Goal: Check status: Check status

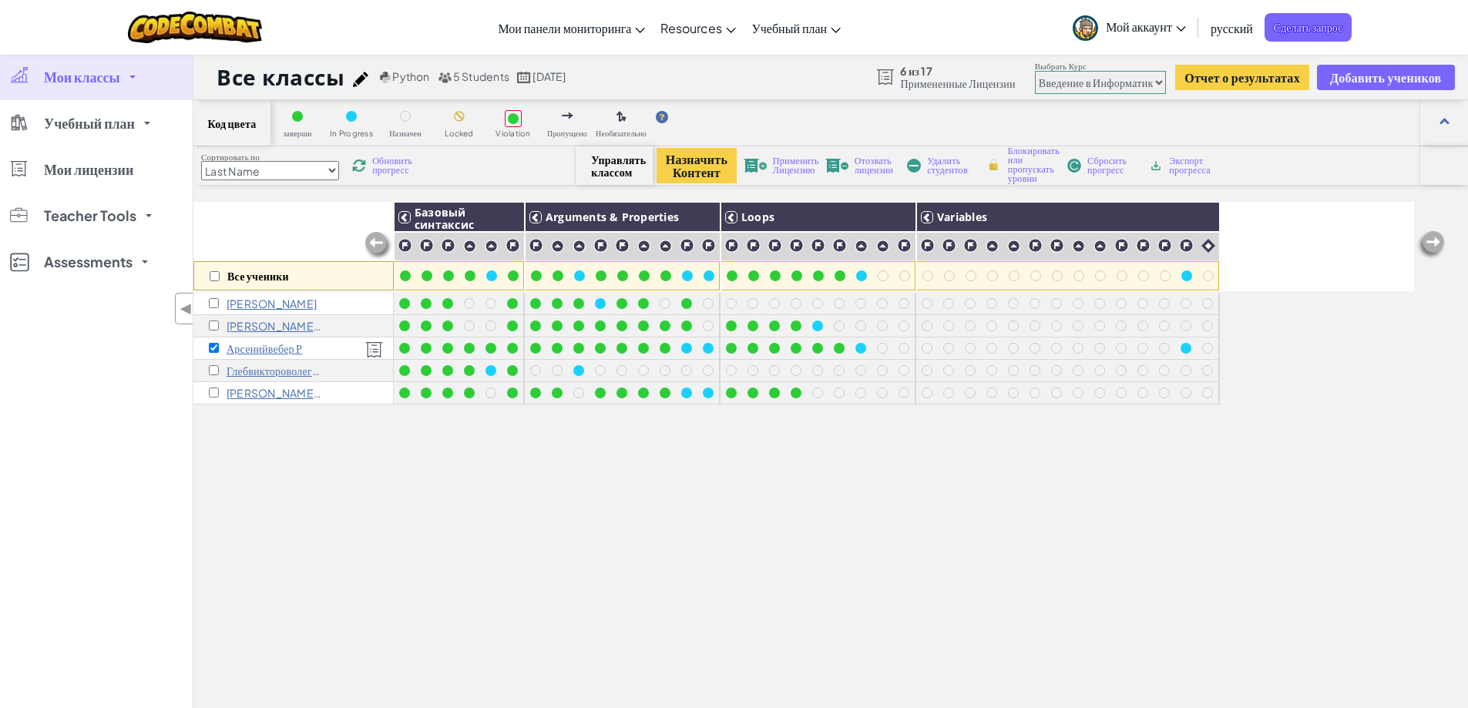
select select "560f1a9f22961295f9427742"
click at [356, 477] on div "Все ученики [PERSON_NAME] синтаксис Arguments & Properties Loops Variables [PER…" at bounding box center [803, 517] width 1221 height 631
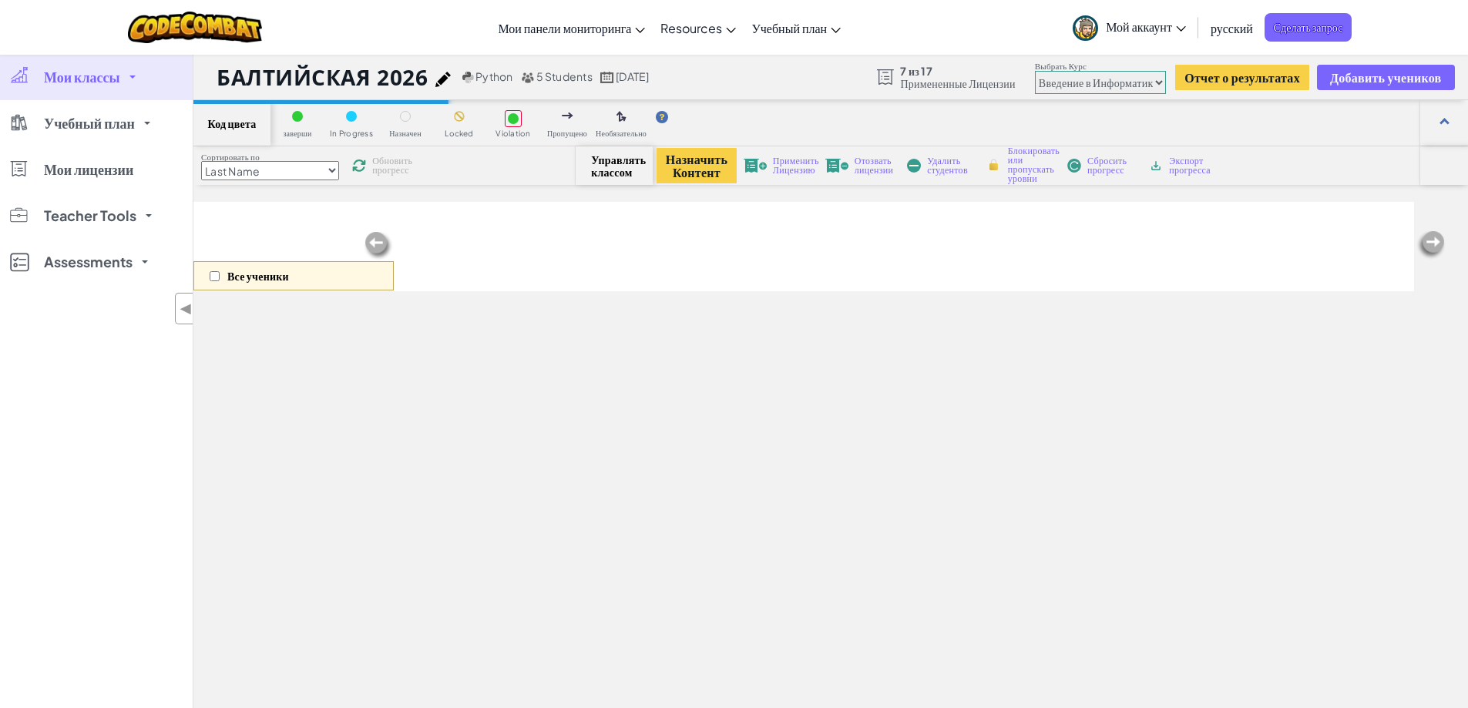
select select "560f1a9f22961295f9427742"
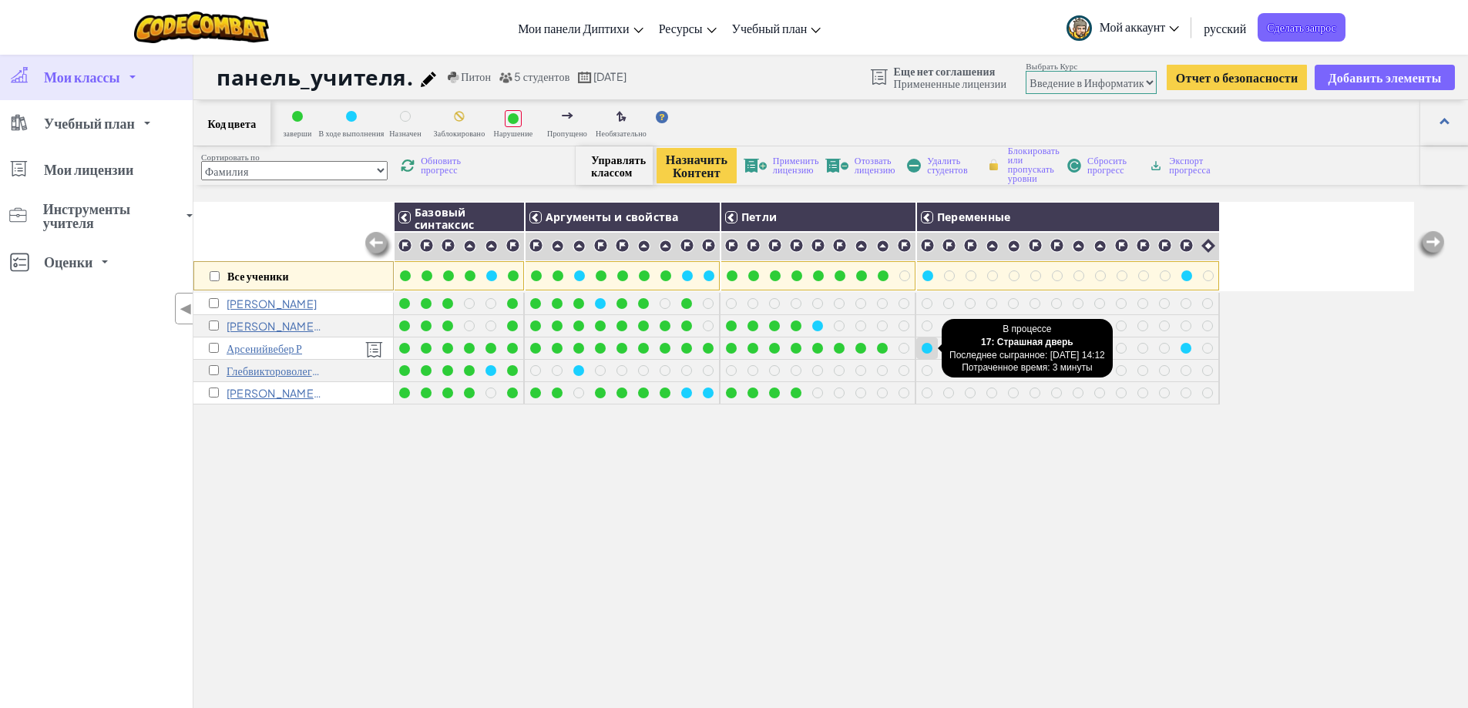
click at [927, 343] on div at bounding box center [927, 348] width 11 height 11
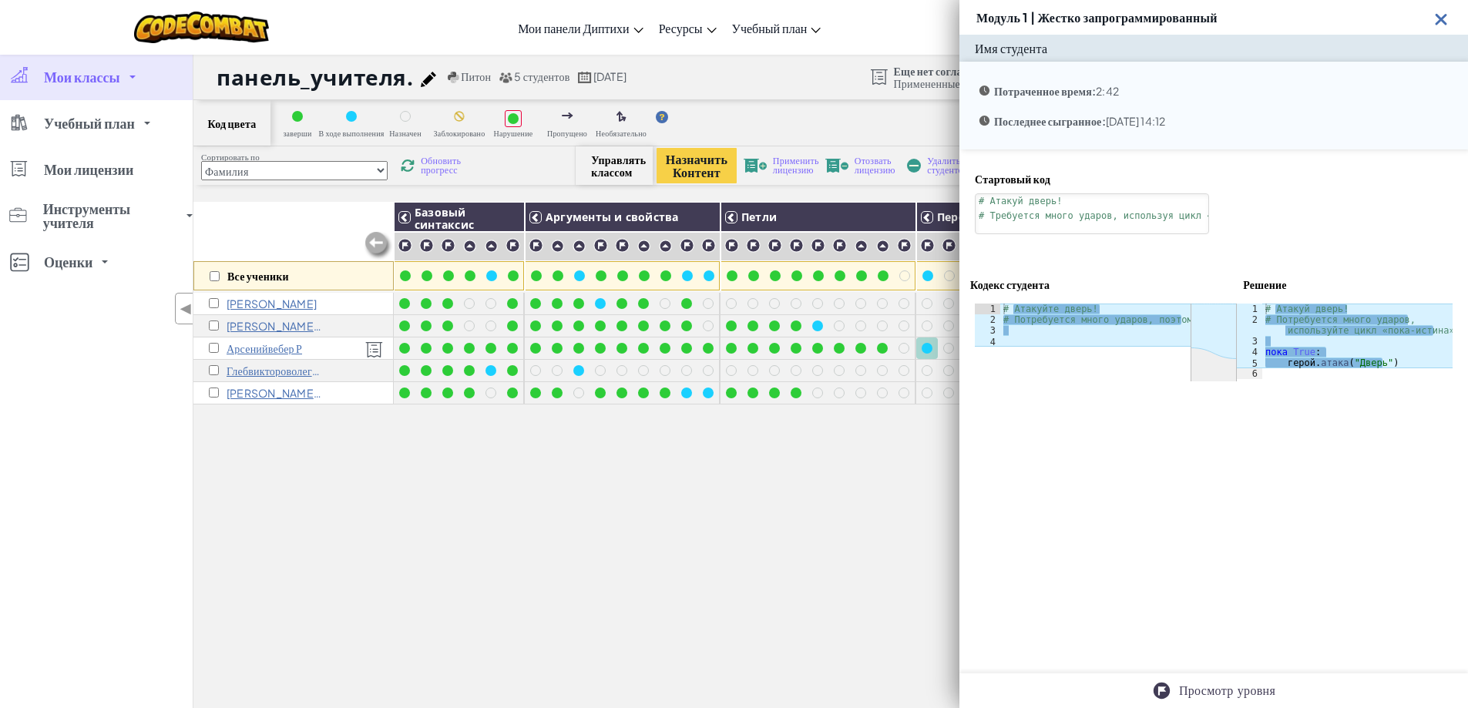
click at [754, 452] on div "Все ученики Базовый синтаксис Аргументы и свойства Петли Переменные Алан В Егор…" at bounding box center [803, 517] width 1221 height 631
click at [1446, 15] on img at bounding box center [1441, 18] width 19 height 19
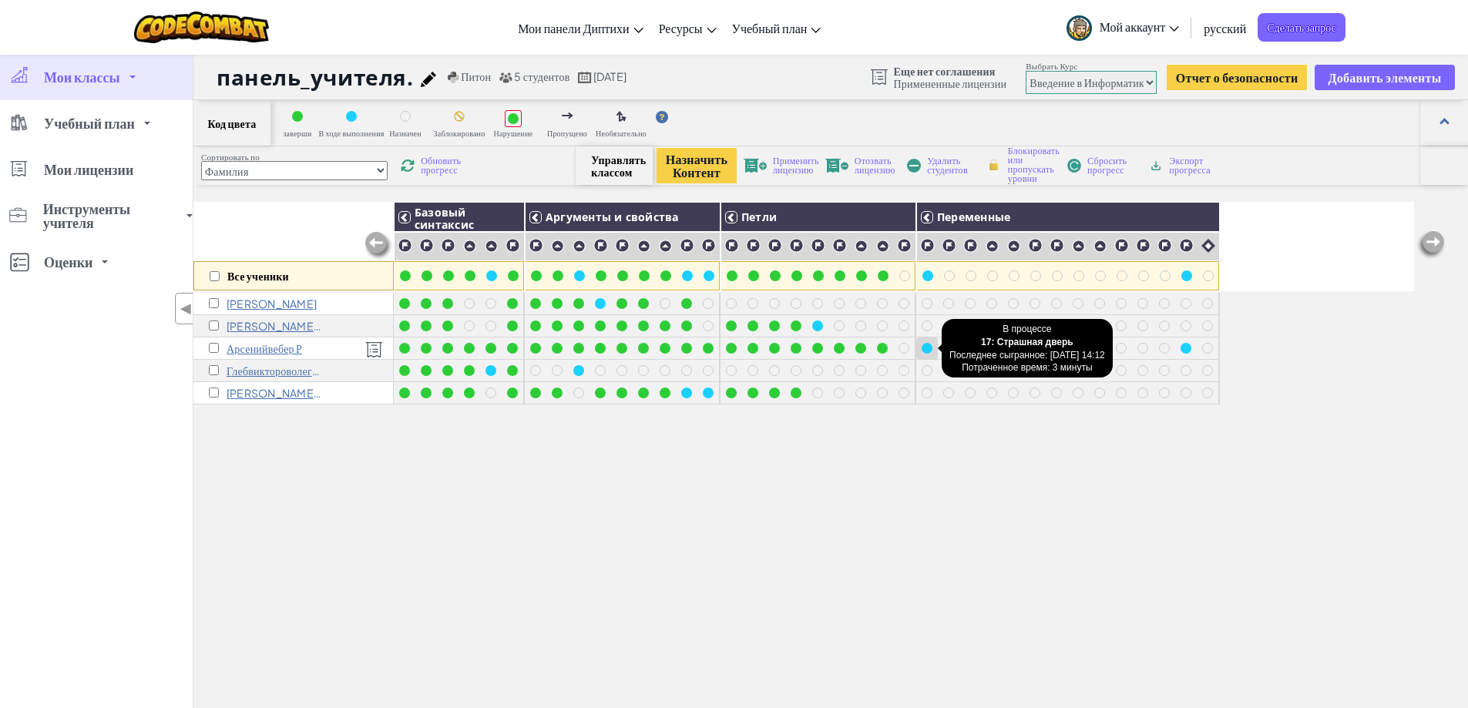
click at [922, 347] on div at bounding box center [927, 348] width 11 height 11
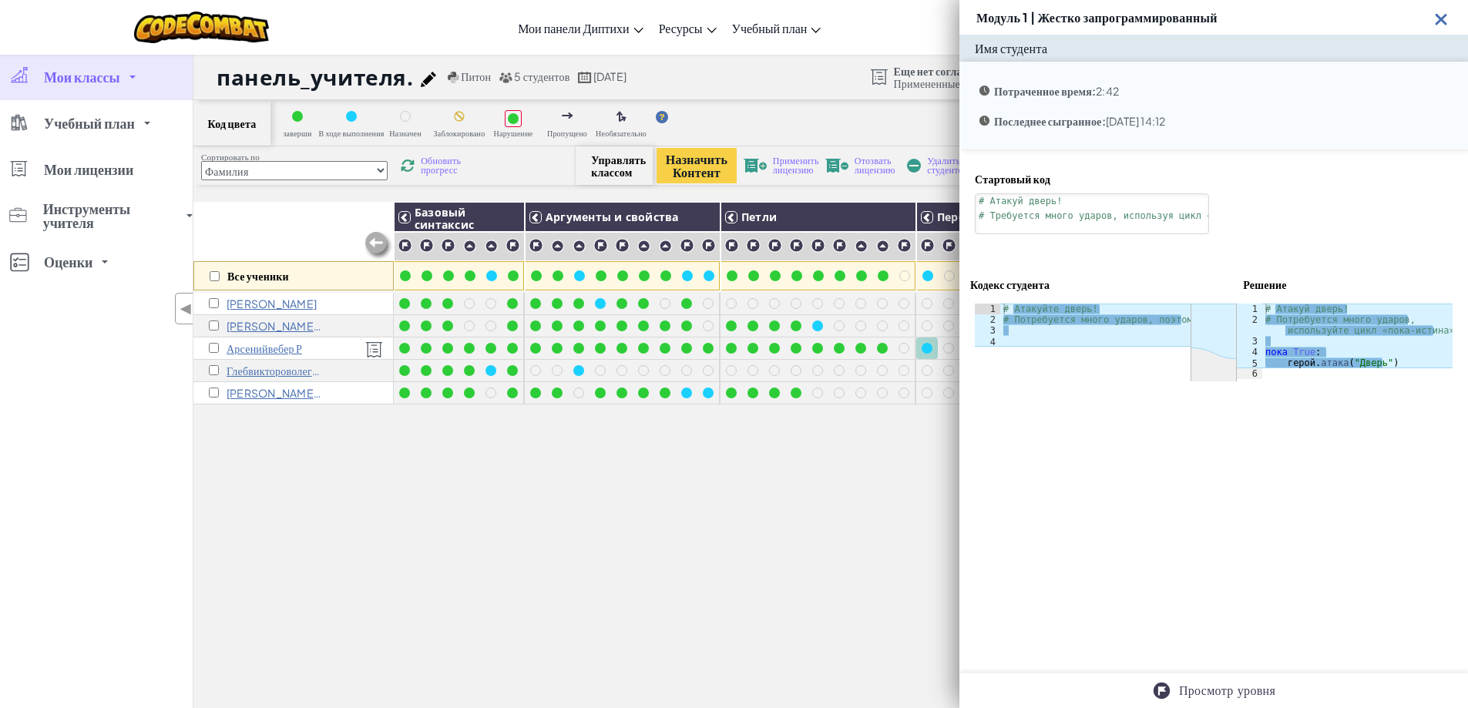
click at [1443, 23] on img at bounding box center [1441, 18] width 19 height 19
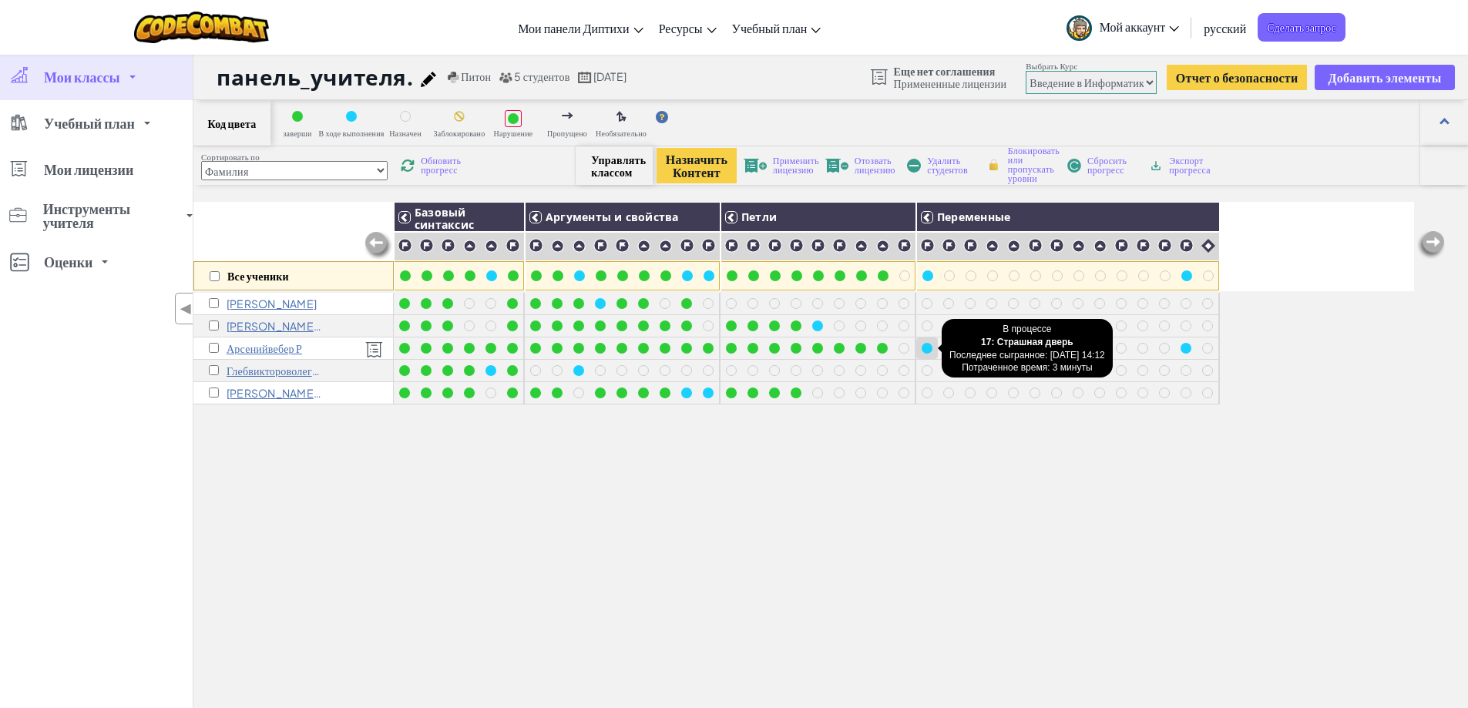
click at [929, 351] on div at bounding box center [927, 348] width 11 height 11
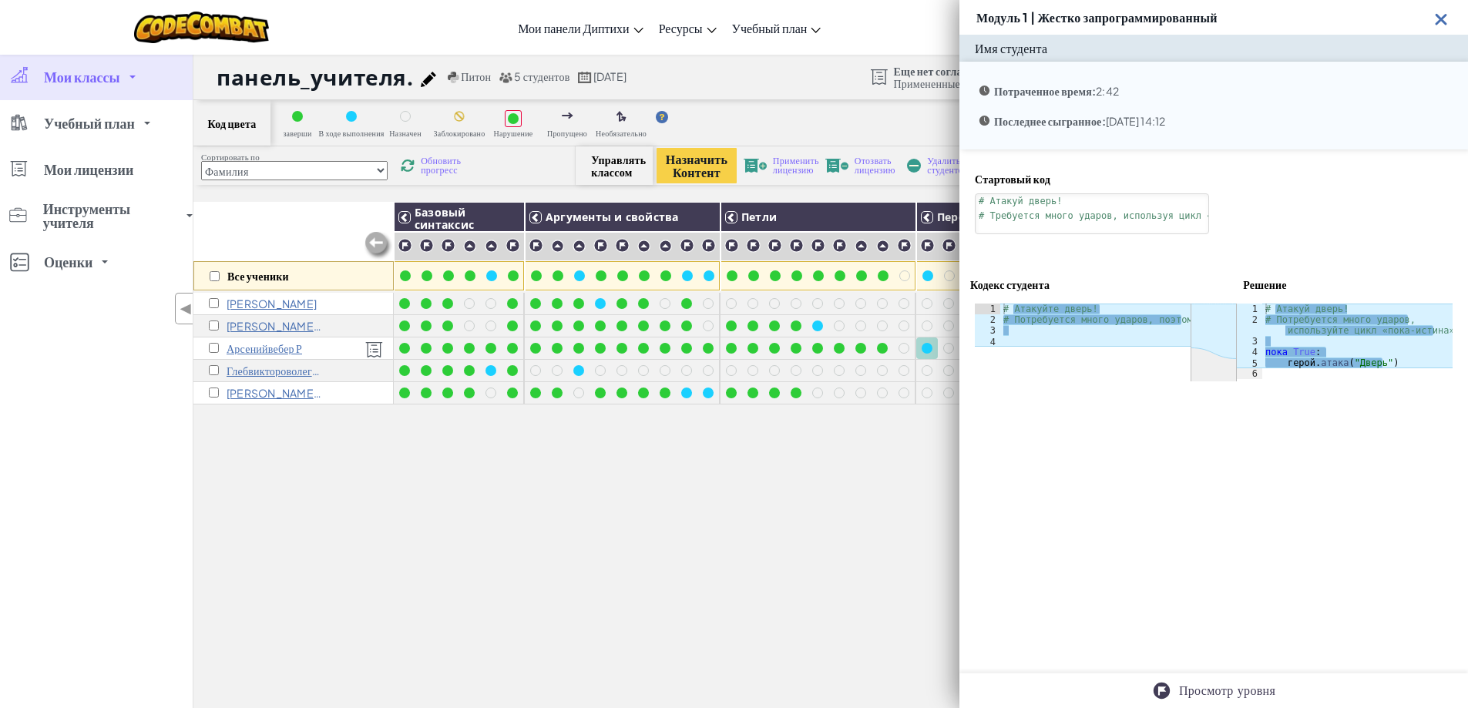
click at [764, 422] on div "Все ученики Базовый синтаксис Аргументы и свойства Петли Переменные Алан В Егор…" at bounding box center [803, 517] width 1221 height 631
click at [1447, 19] on img at bounding box center [1441, 18] width 19 height 19
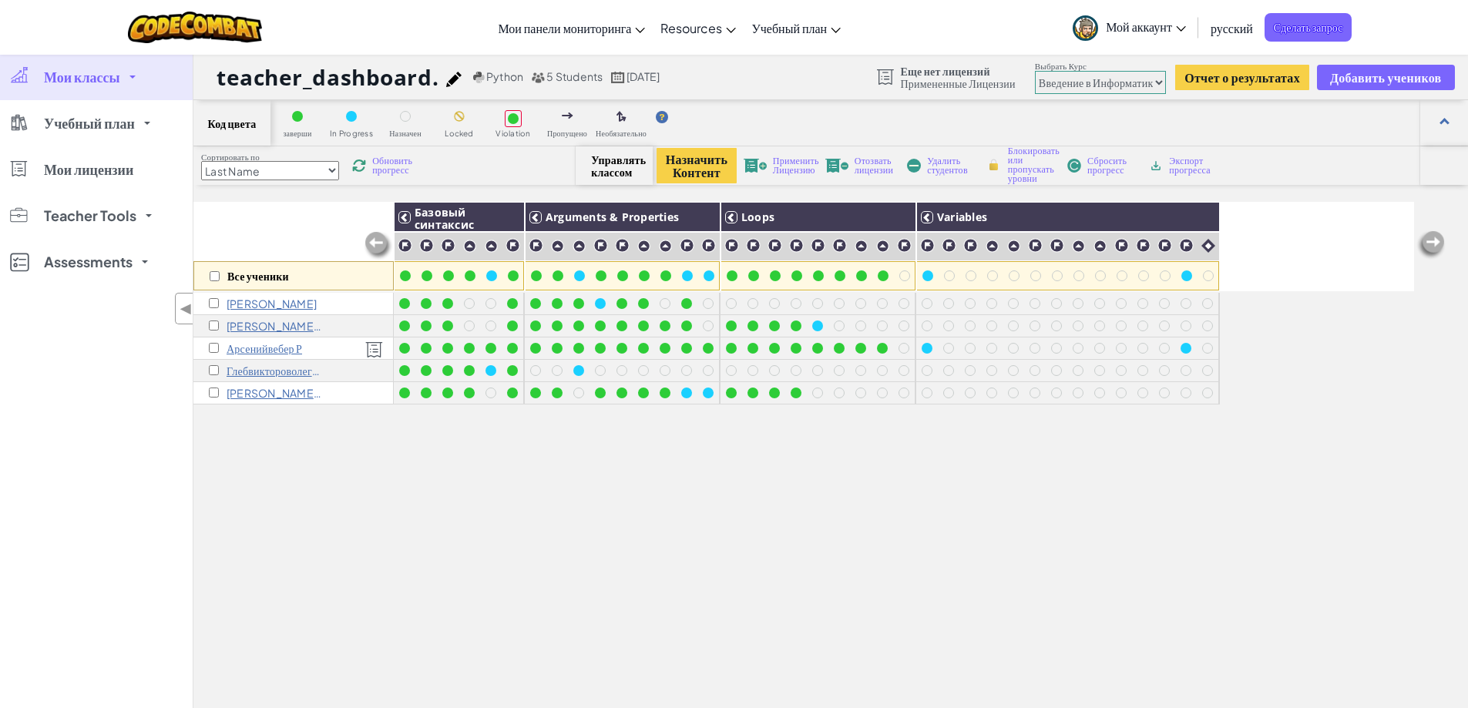
click at [1019, 425] on div "Все ученики Базовый синтаксис Arguments & Properties Loops Variables Алан В Его…" at bounding box center [803, 517] width 1221 height 631
click at [929, 350] on div at bounding box center [927, 348] width 11 height 11
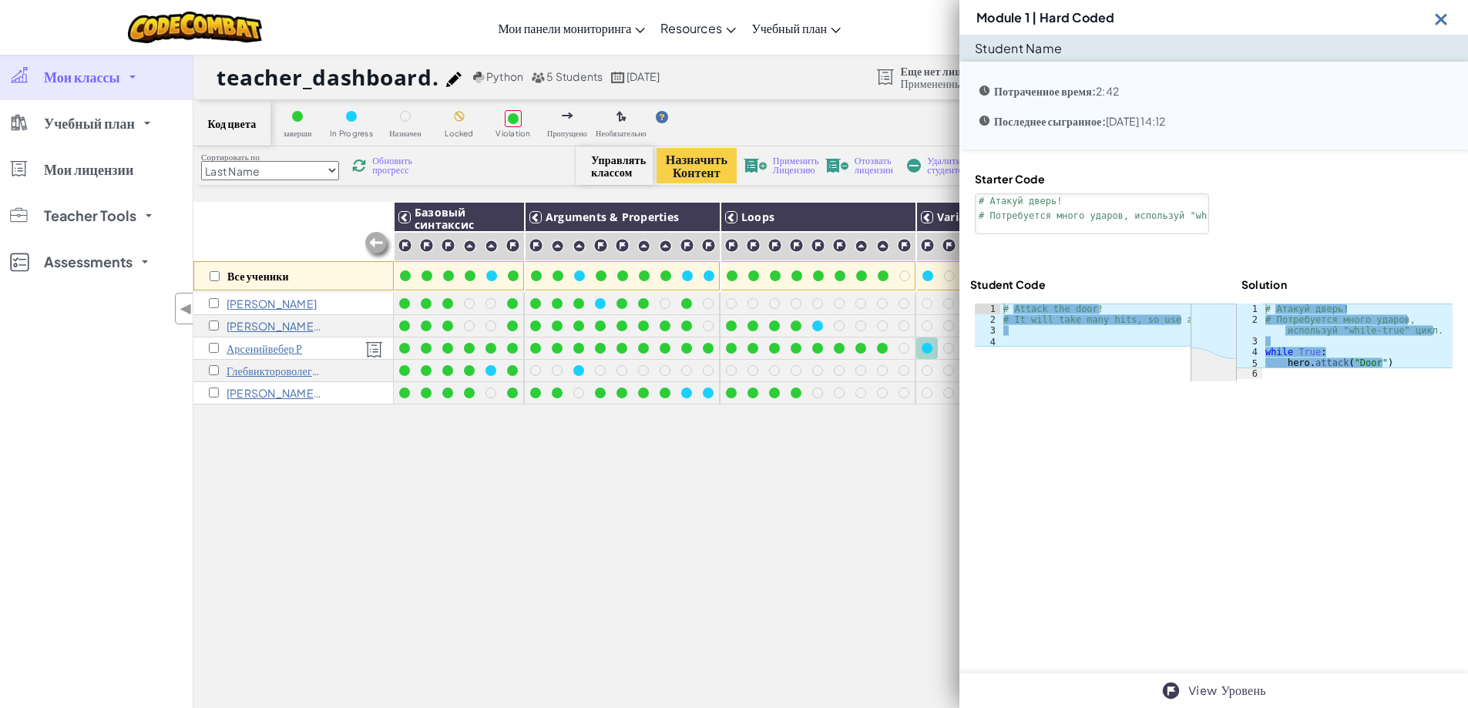
click at [1440, 15] on img at bounding box center [1441, 18] width 19 height 19
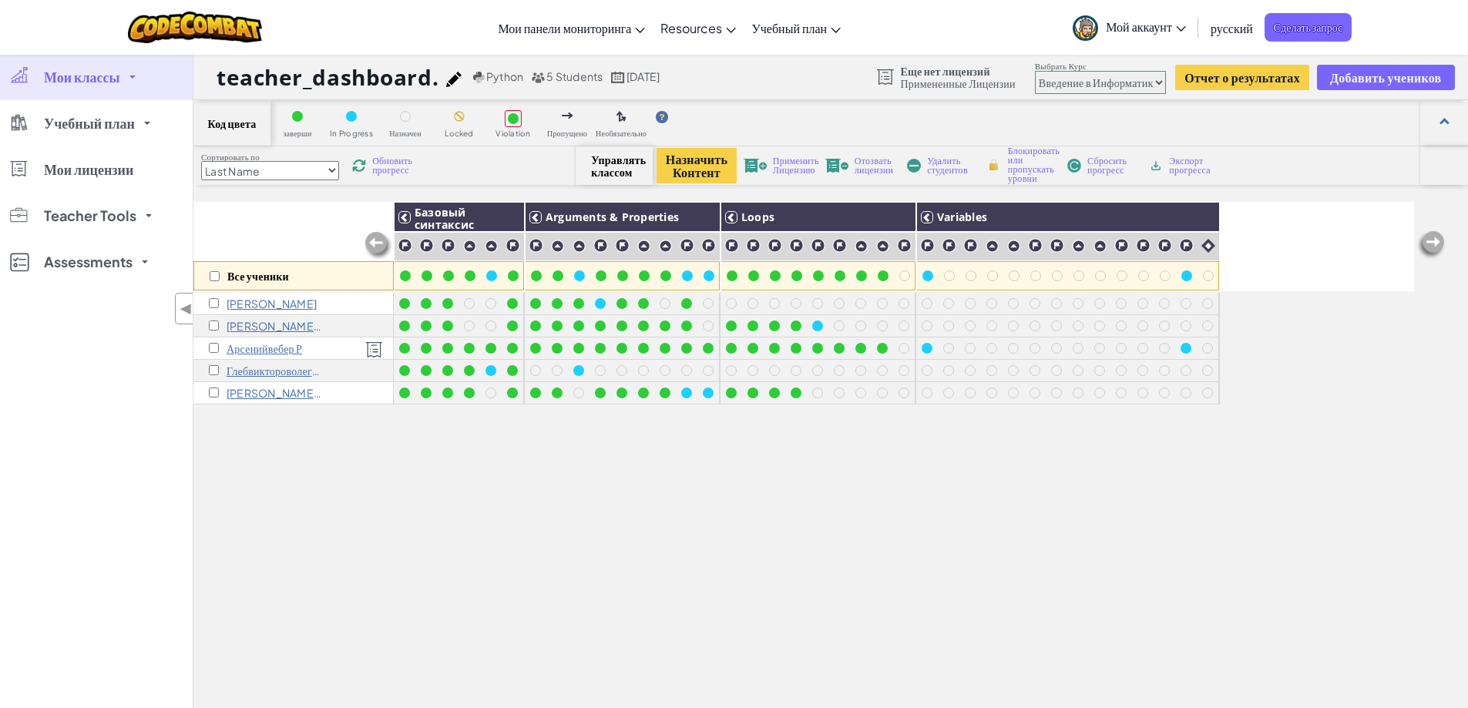
click at [397, 171] on span "Обновить прогресс" at bounding box center [396, 165] width 48 height 18
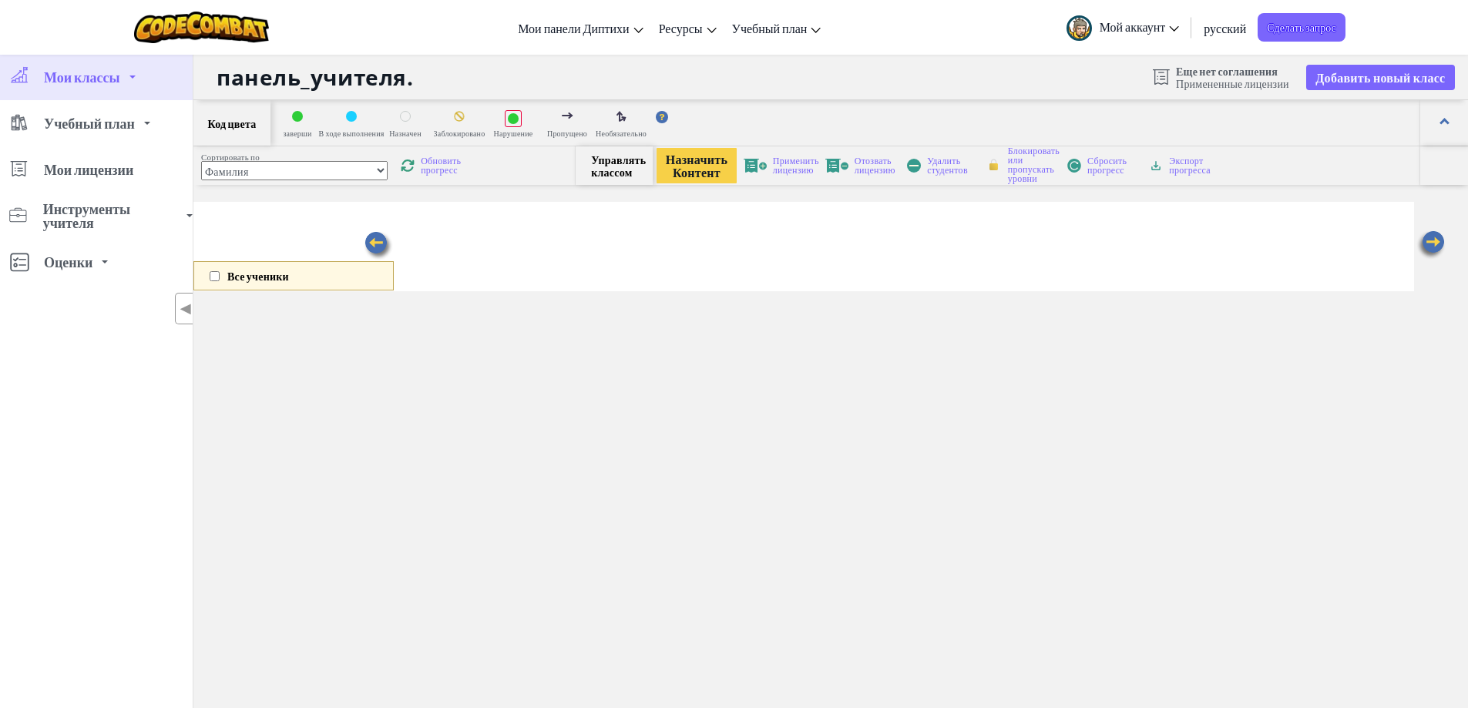
select select "560f1a9f22961295f9427742"
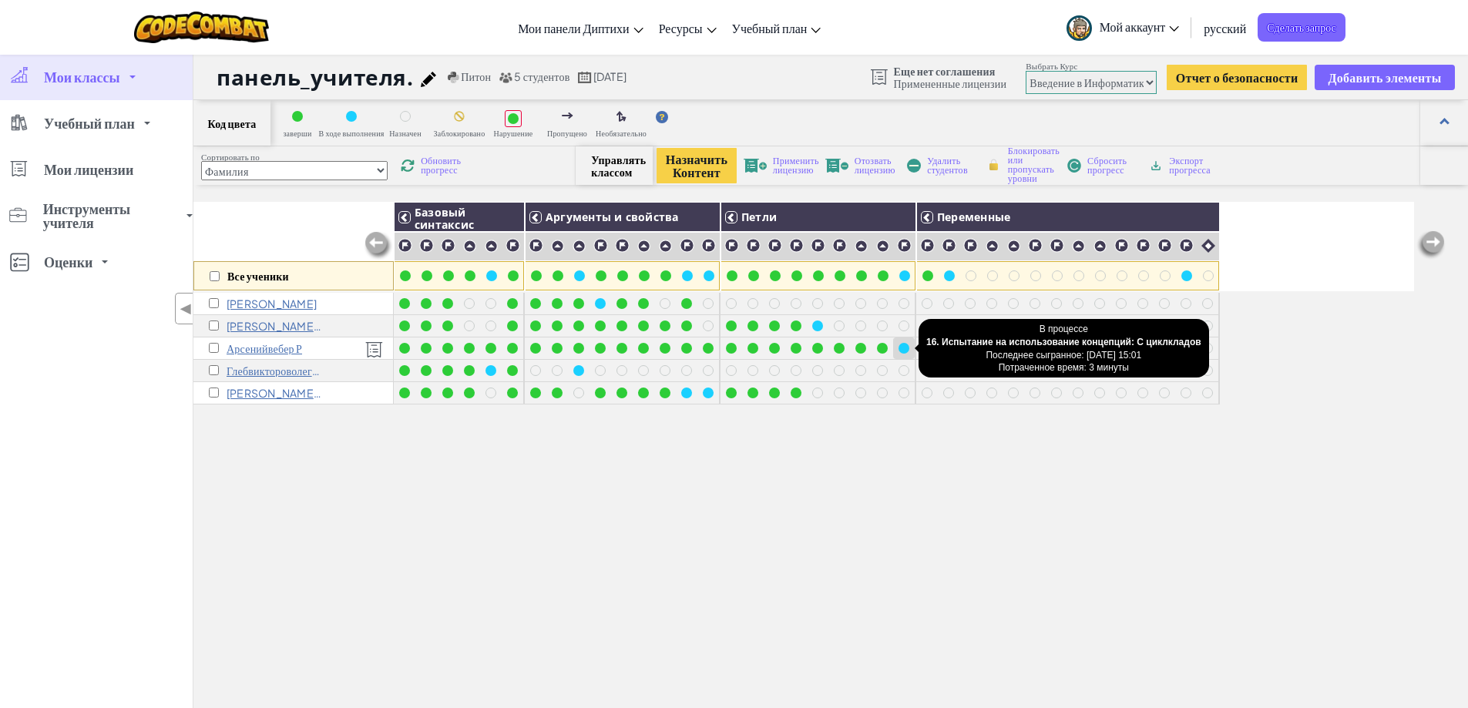
click at [902, 350] on div at bounding box center [904, 348] width 11 height 11
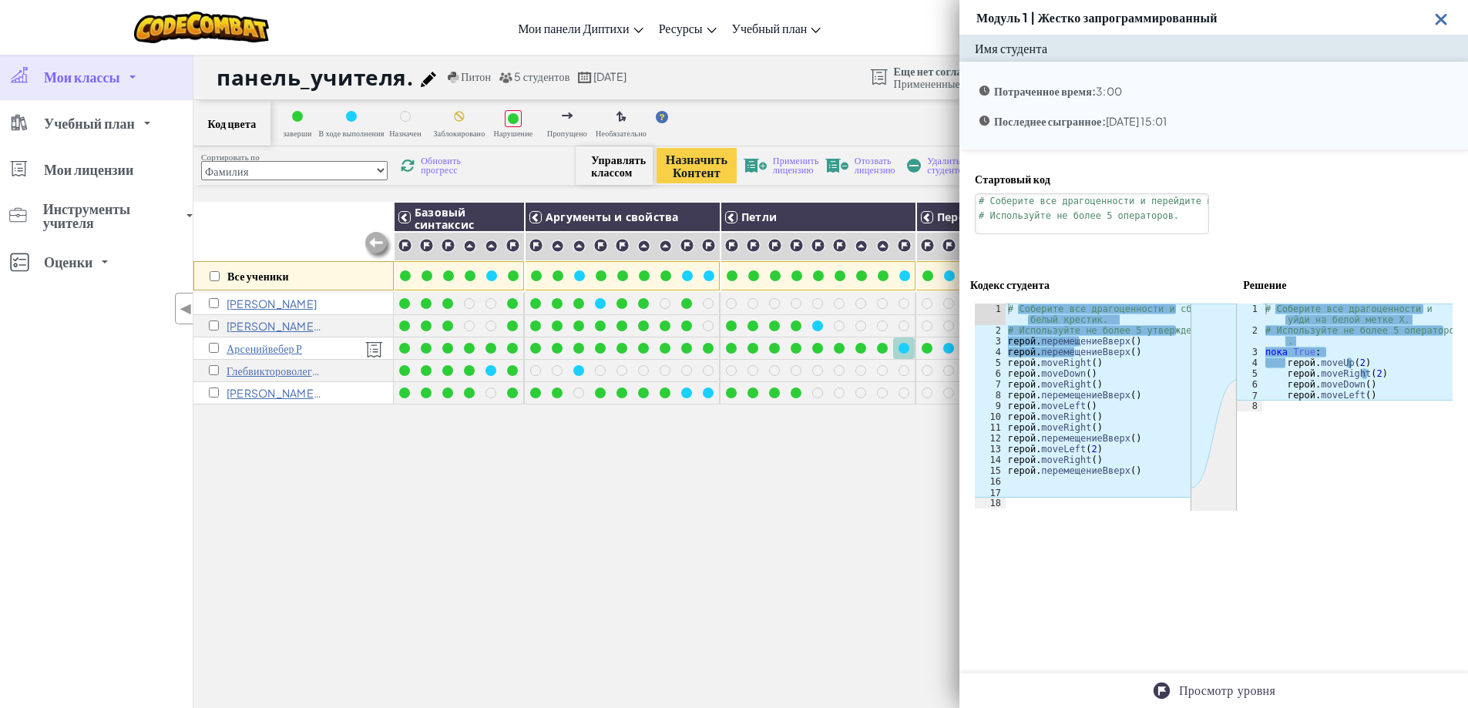
click at [838, 449] on div "Все ученики Базовый синтаксис Аргументы и свойства Петли Переменные Алан В Егор…" at bounding box center [803, 517] width 1221 height 631
click at [1436, 17] on img at bounding box center [1441, 18] width 19 height 19
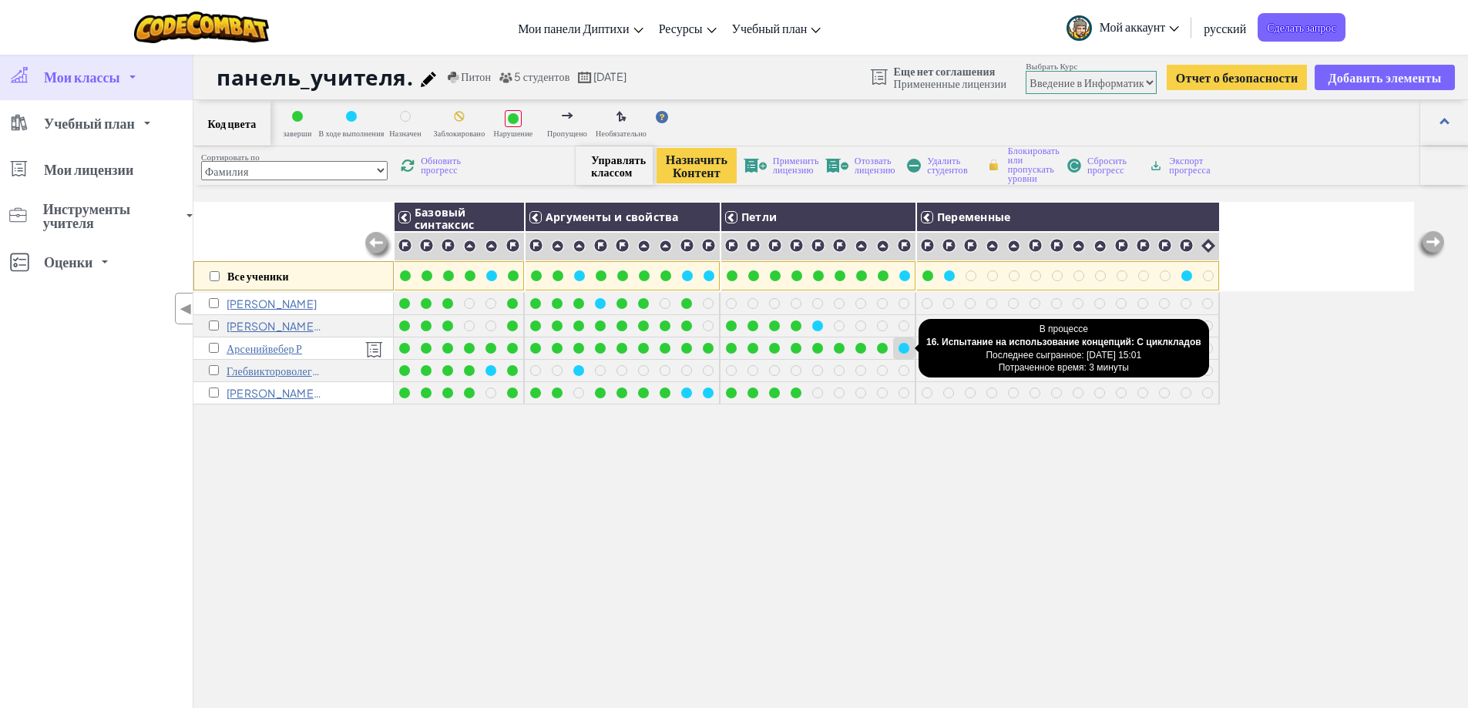
click at [902, 348] on div at bounding box center [904, 348] width 11 height 11
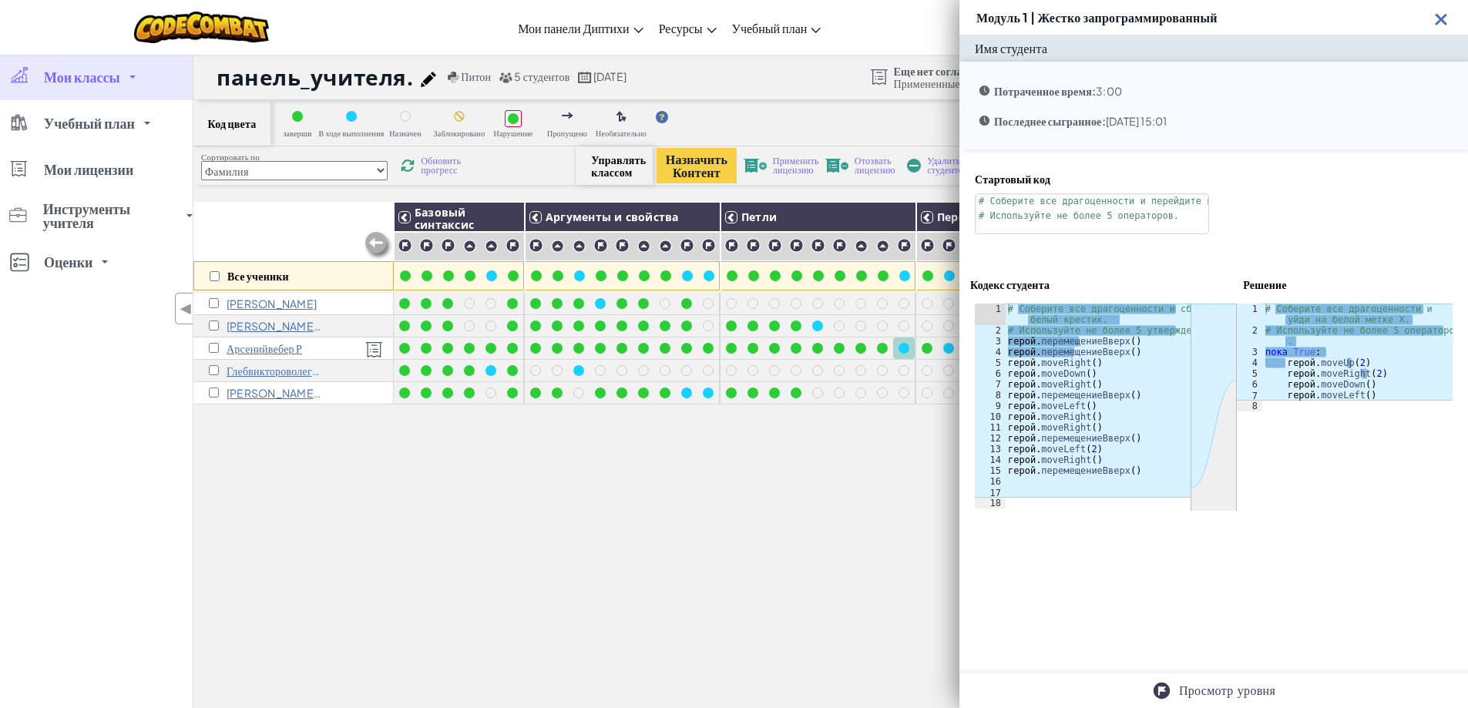
click at [1443, 19] on img at bounding box center [1441, 18] width 19 height 19
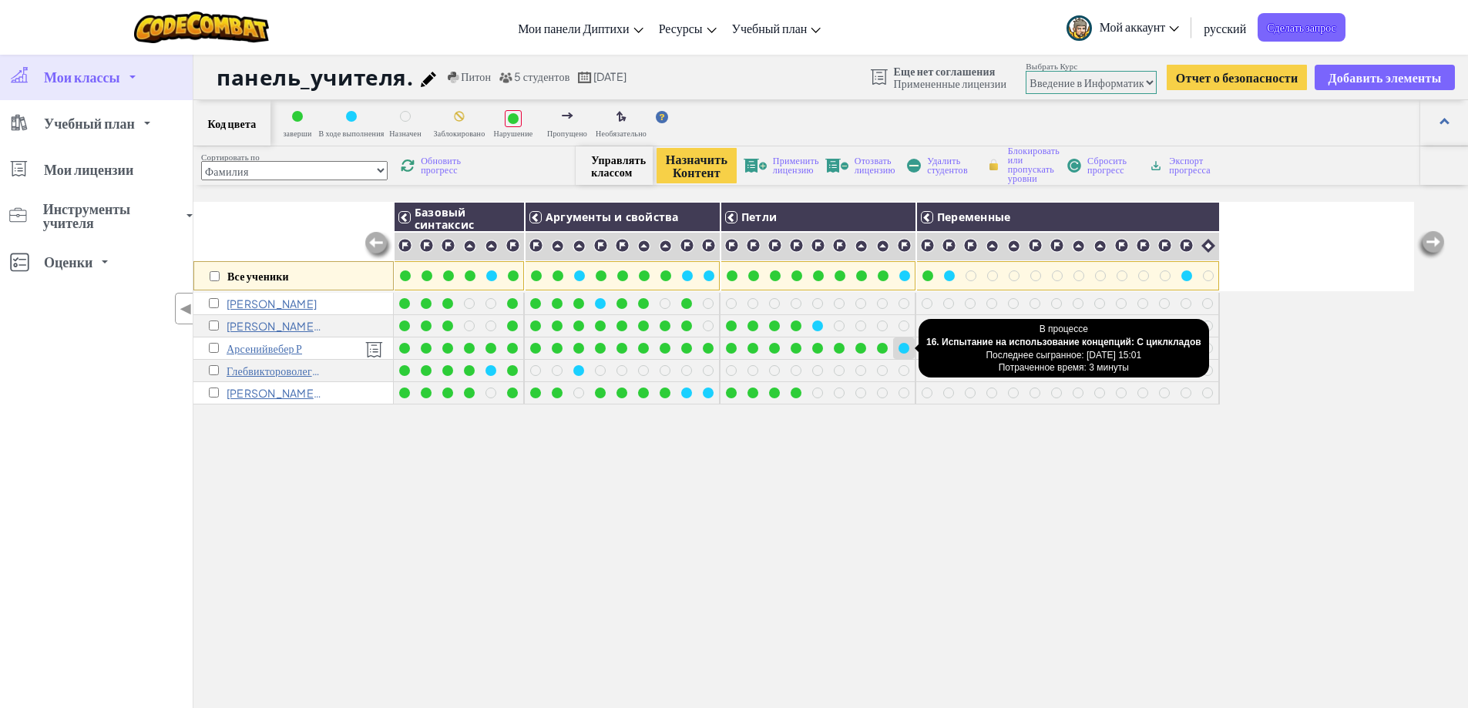
click at [907, 349] on div at bounding box center [904, 348] width 11 height 11
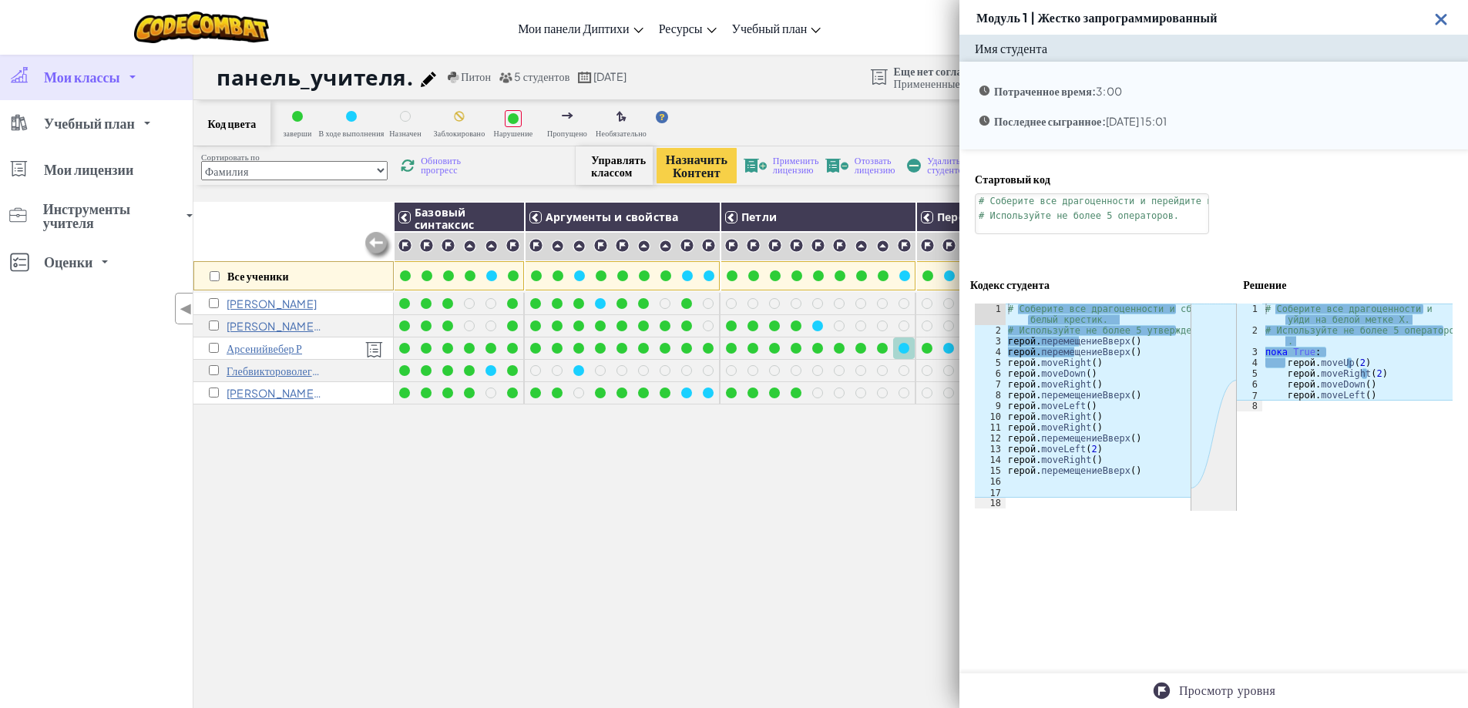
click at [780, 432] on div "Все ученики Базовый синтаксис Аргументы и свойства Петли Переменные Алан В Егор…" at bounding box center [803, 517] width 1221 height 631
click at [1437, 22] on img at bounding box center [1441, 18] width 19 height 19
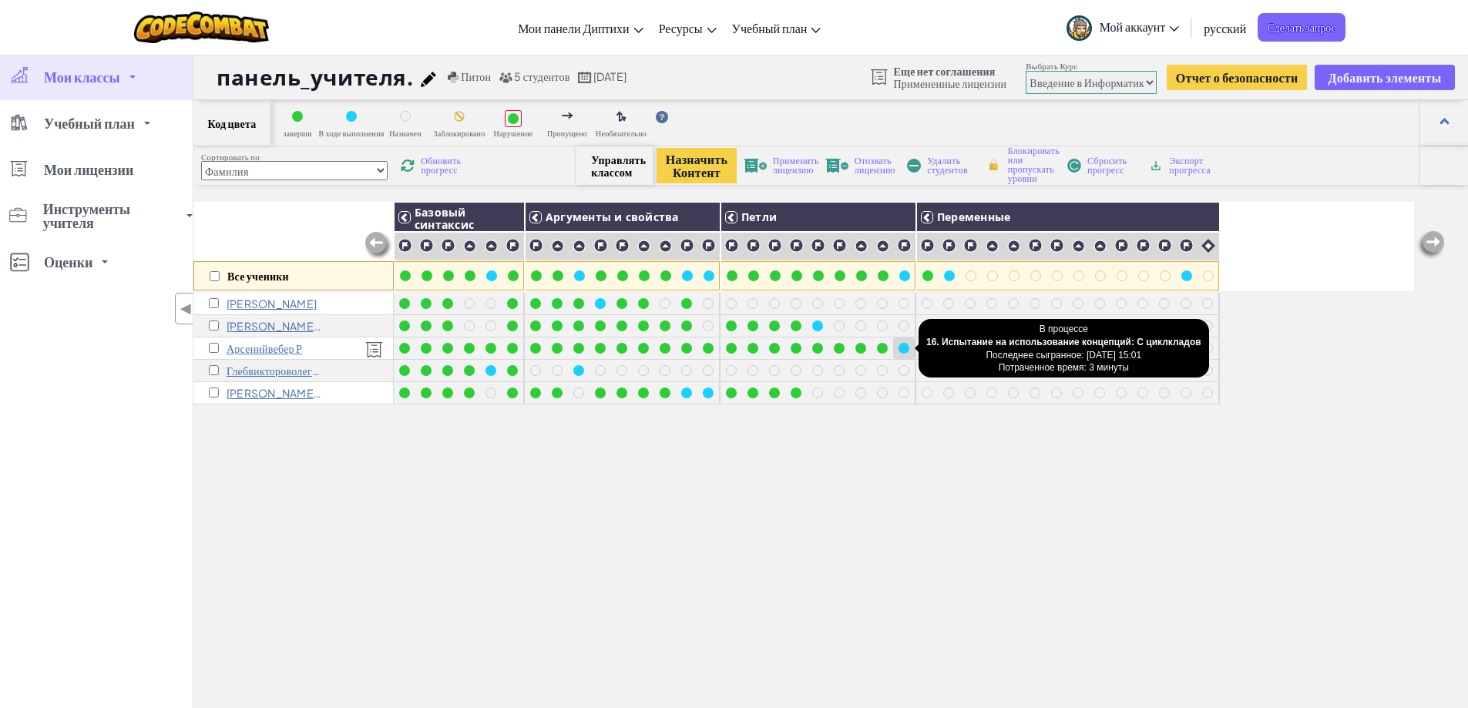
click at [896, 358] on div at bounding box center [904, 349] width 22 height 22
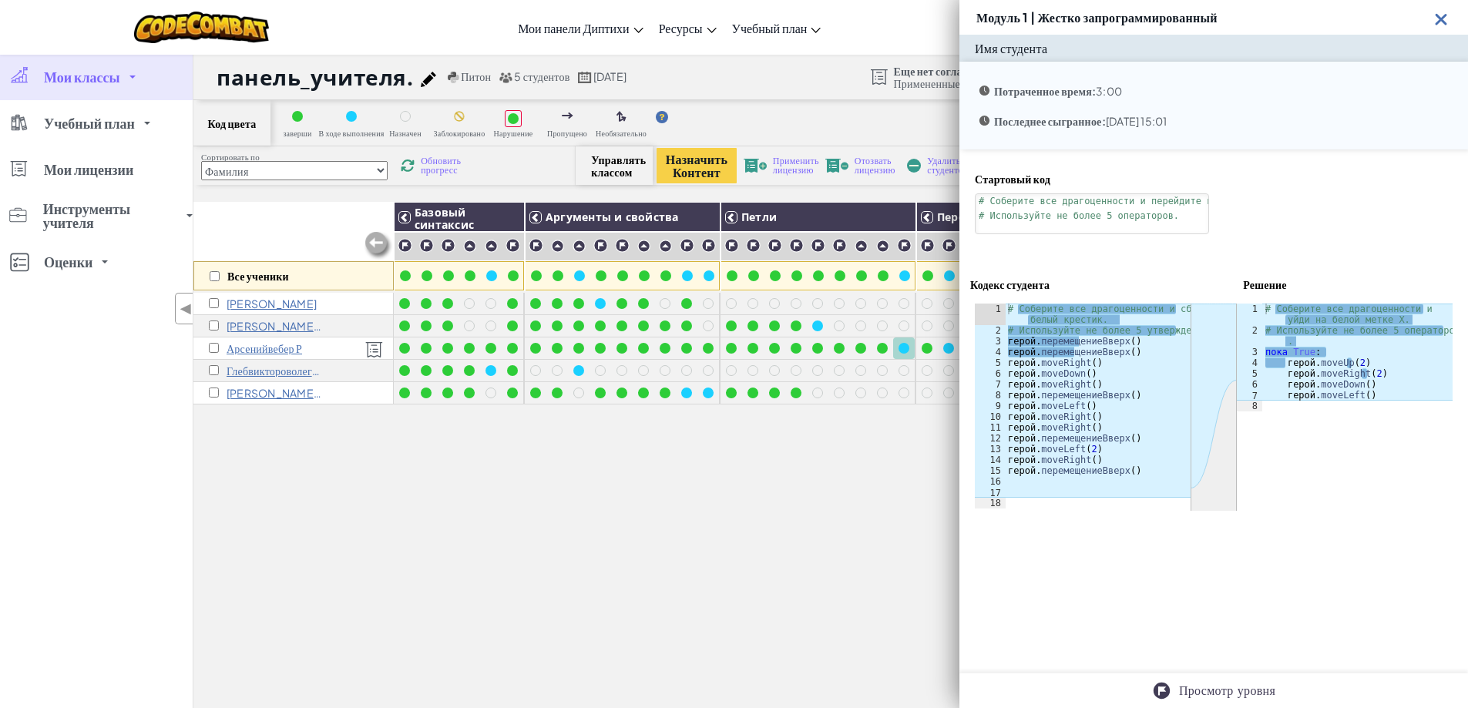
click at [1441, 17] on img at bounding box center [1441, 18] width 19 height 19
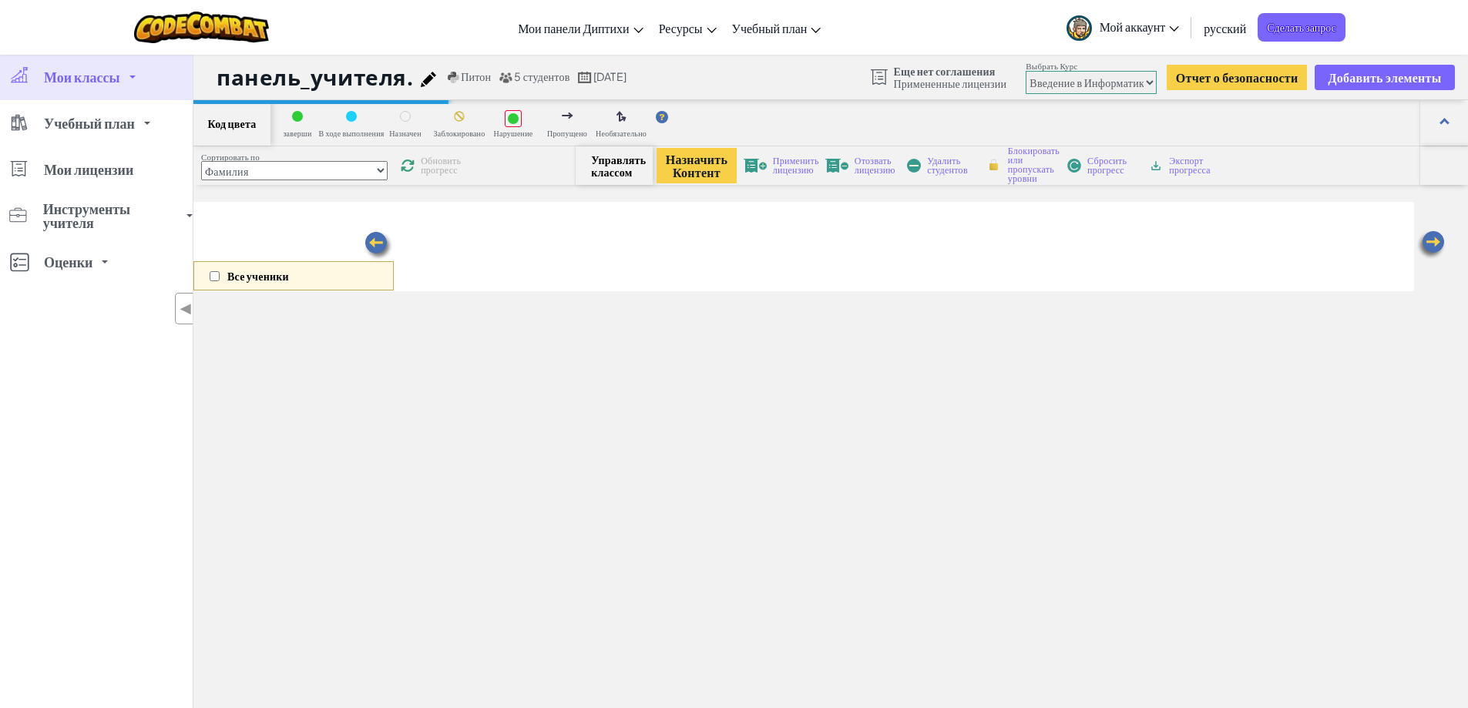
select select "560f1a9f22961295f9427742"
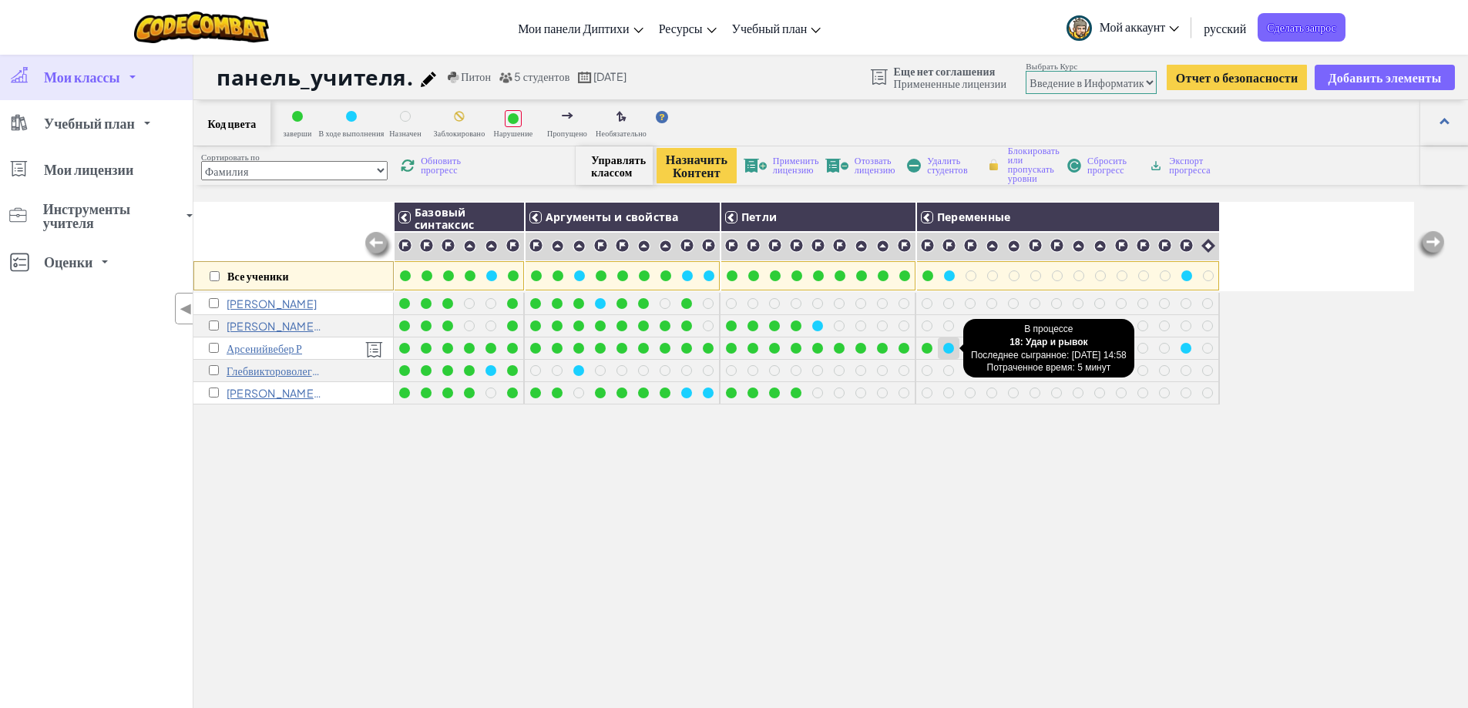
click at [954, 342] on div at bounding box center [948, 348] width 17 height 17
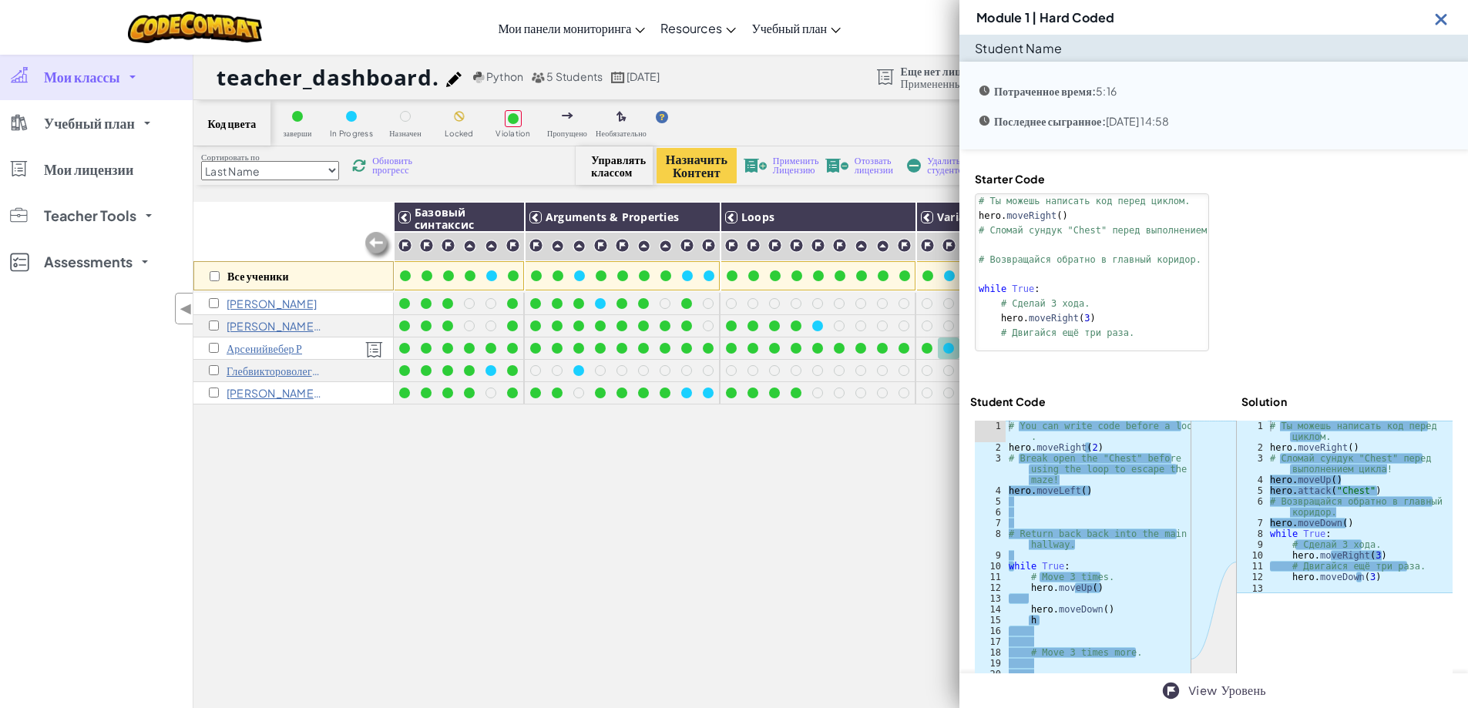
click at [1440, 18] on img at bounding box center [1441, 18] width 19 height 19
